Goal: Information Seeking & Learning: Learn about a topic

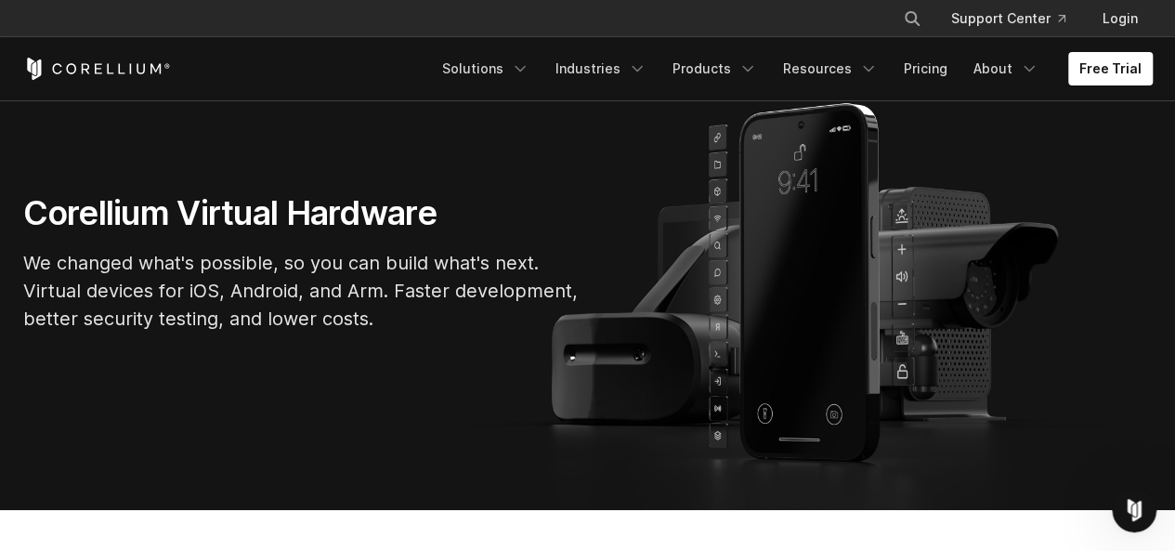
scroll to position [123, 0]
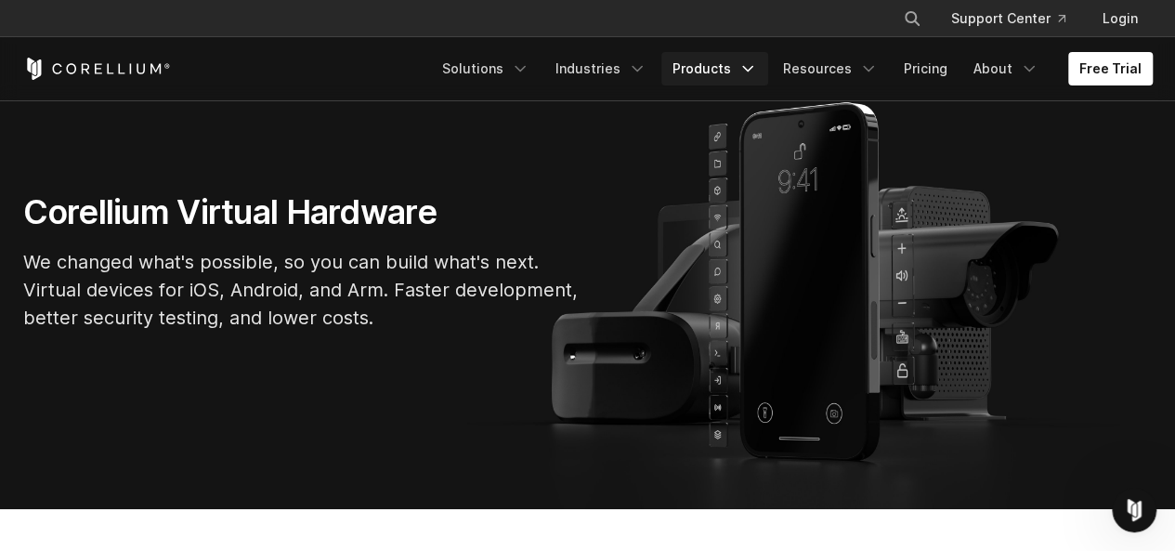
click at [734, 75] on link "Products" at bounding box center [714, 68] width 107 height 33
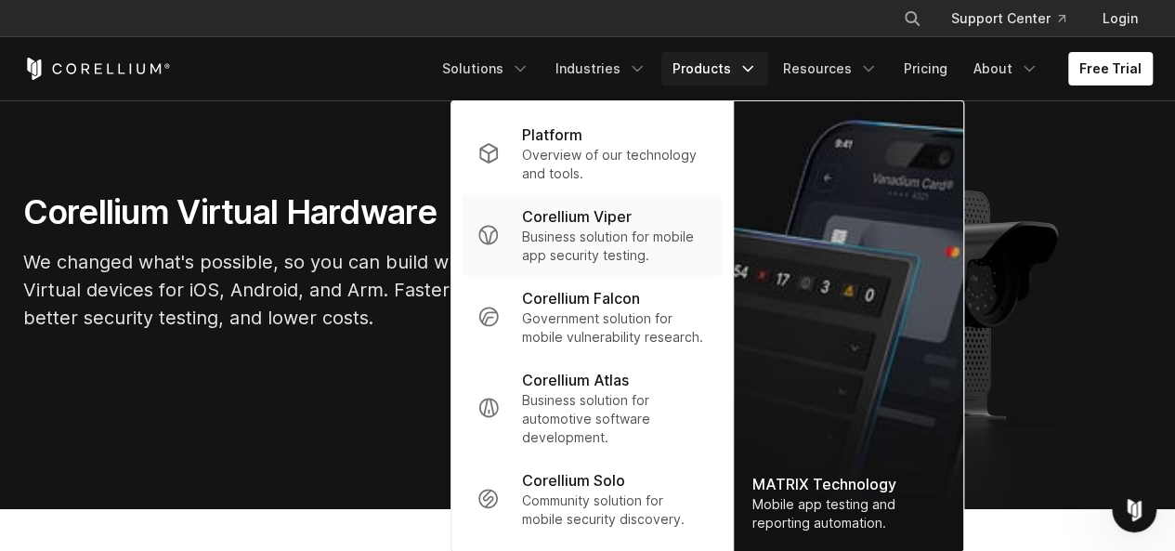
scroll to position [371, 0]
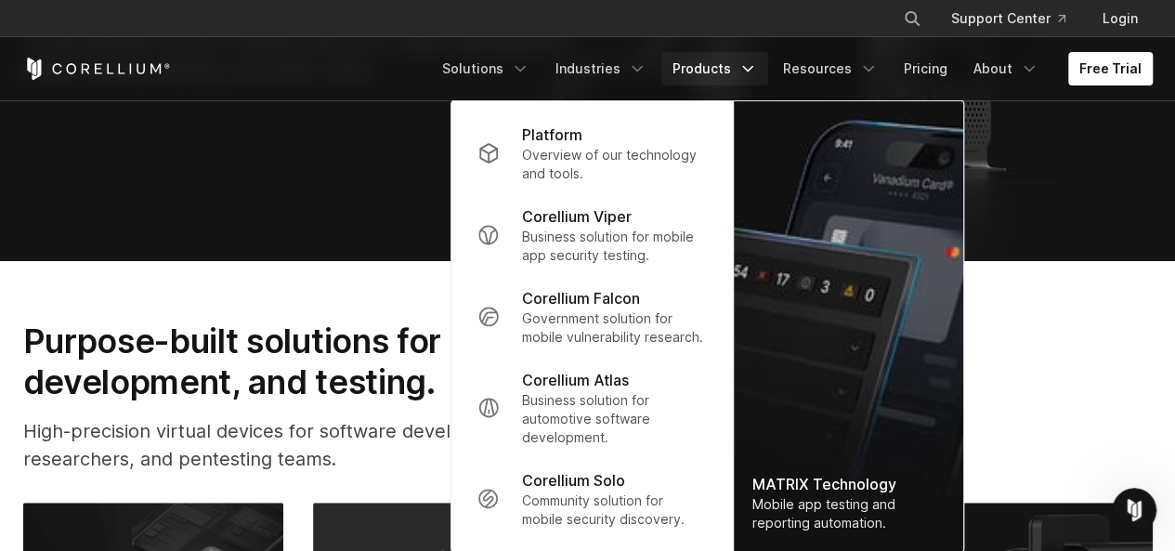
click at [623, 136] on div "Platform" at bounding box center [614, 134] width 185 height 22
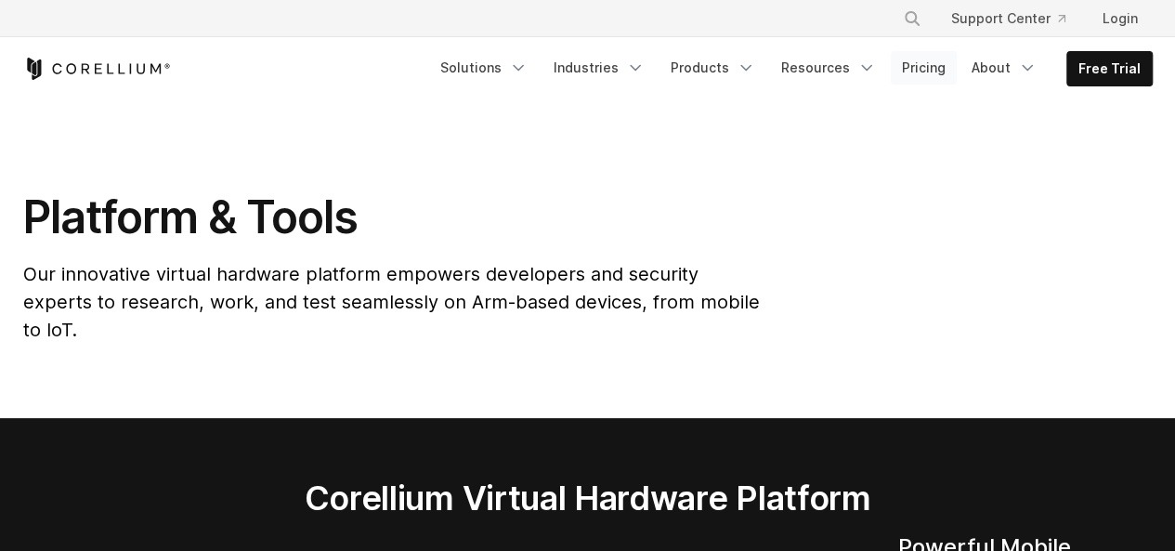
click at [945, 75] on link "Pricing" at bounding box center [923, 67] width 66 height 33
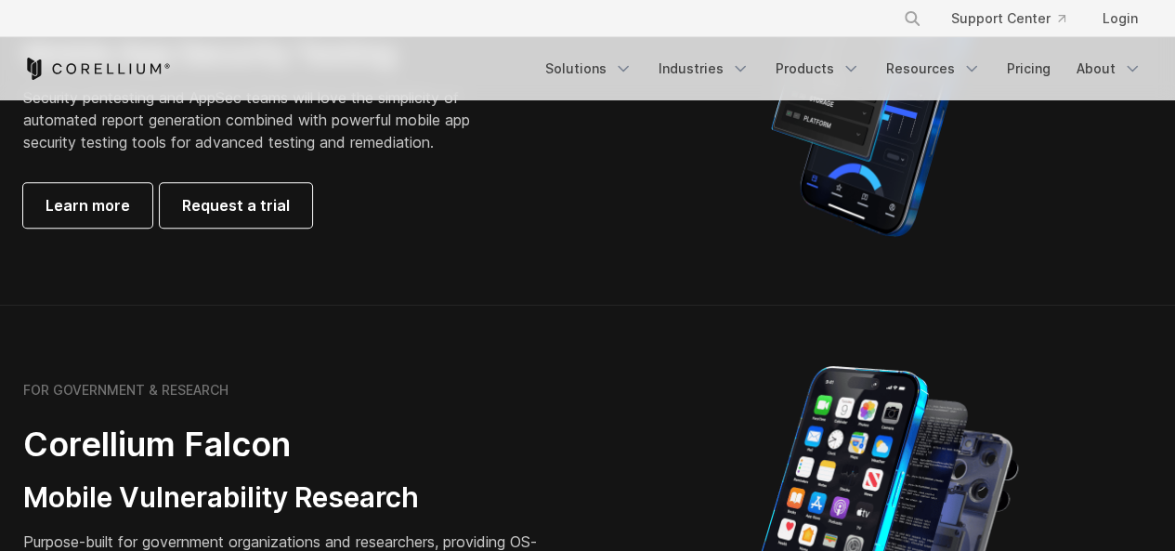
scroll to position [866, 0]
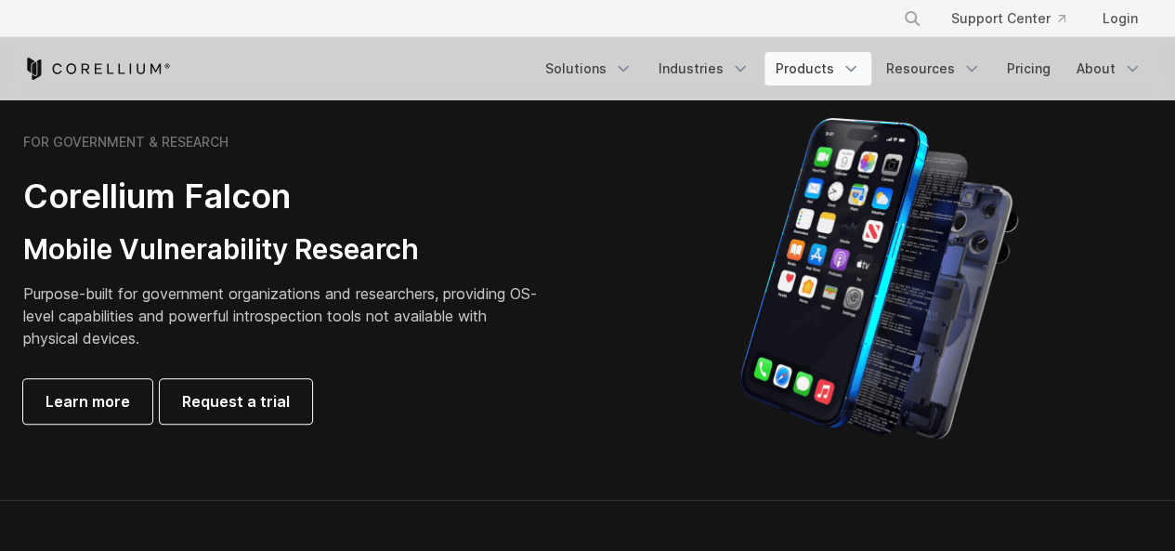
click at [847, 66] on icon "Navigation Menu" at bounding box center [850, 68] width 19 height 19
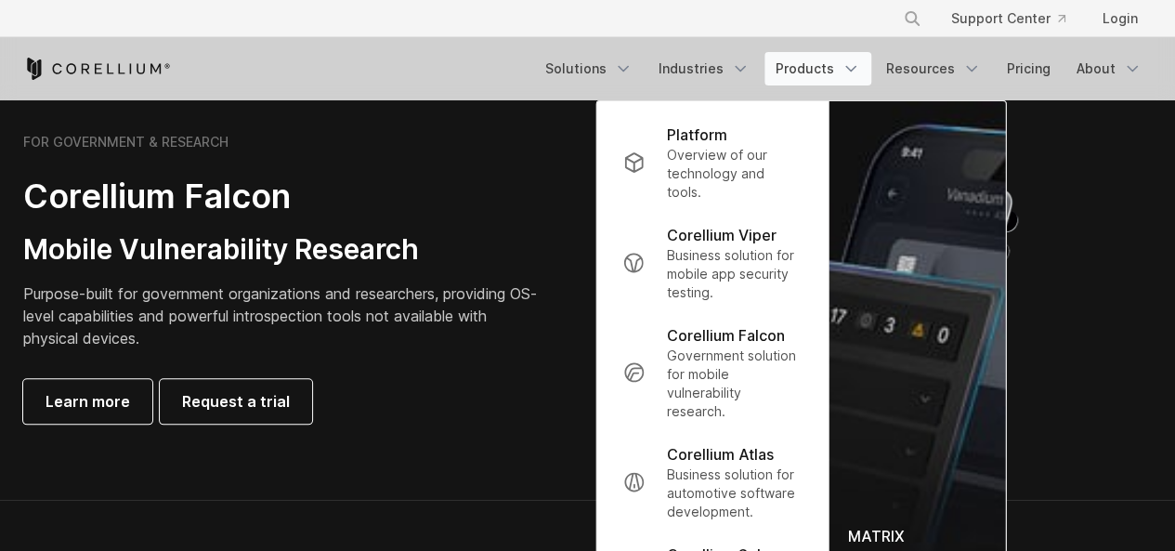
click at [831, 68] on link "Products" at bounding box center [817, 68] width 107 height 33
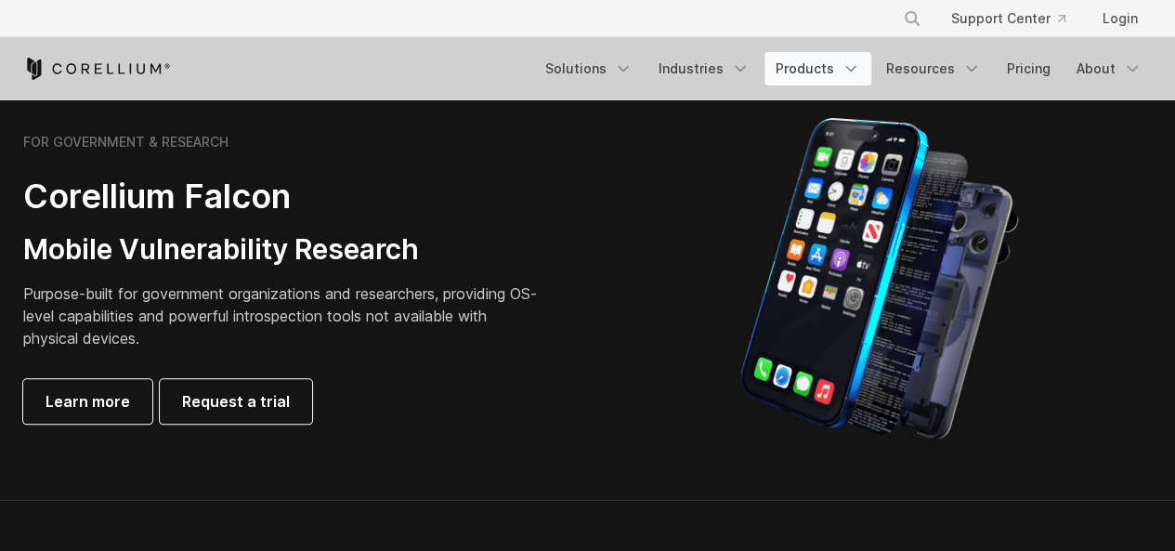
click at [815, 71] on link "Products" at bounding box center [817, 68] width 107 height 33
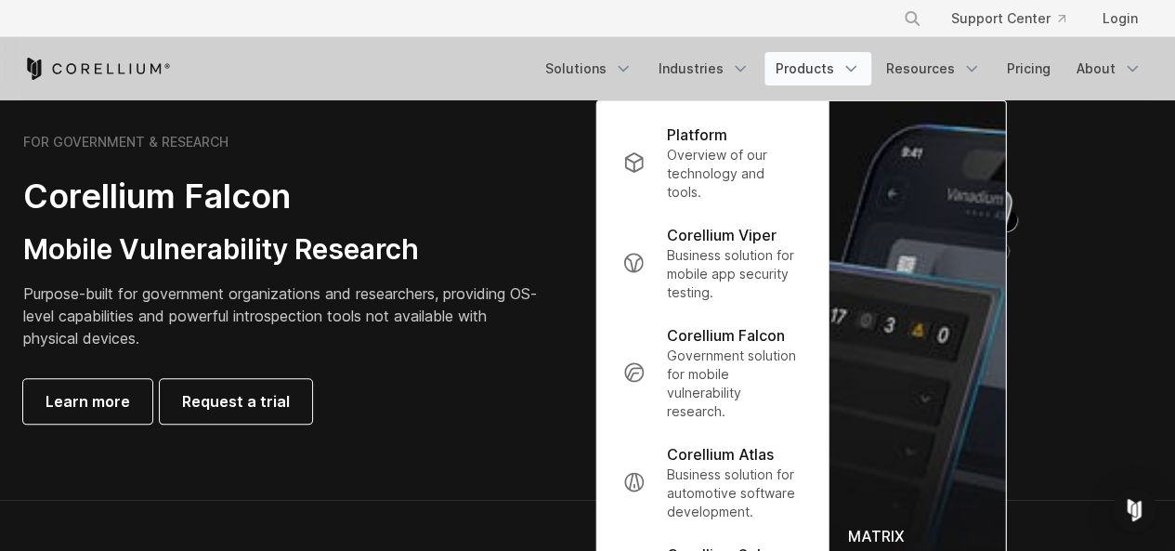
click at [770, 151] on p "Overview of our technology and tools." at bounding box center [735, 174] width 136 height 56
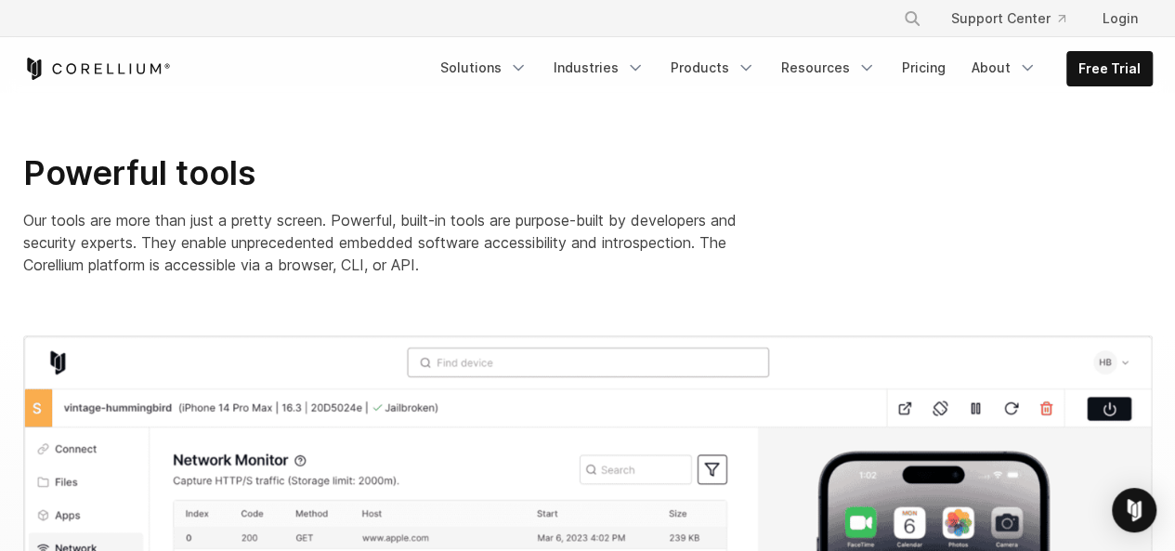
scroll to position [1361, 0]
